Goal: Submit feedback/report problem

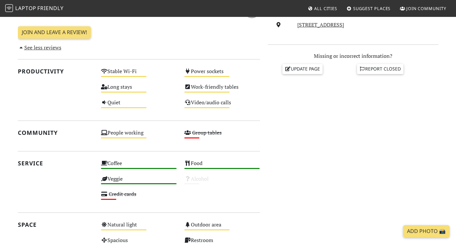
scroll to position [247, 0]
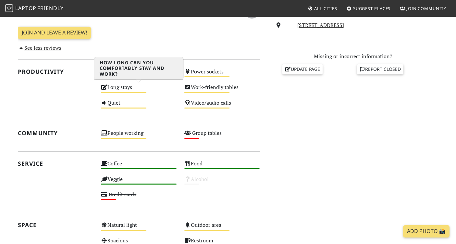
click at [114, 88] on div "Long stays Medium" at bounding box center [138, 90] width 83 height 16
